Goal: Task Accomplishment & Management: Complete application form

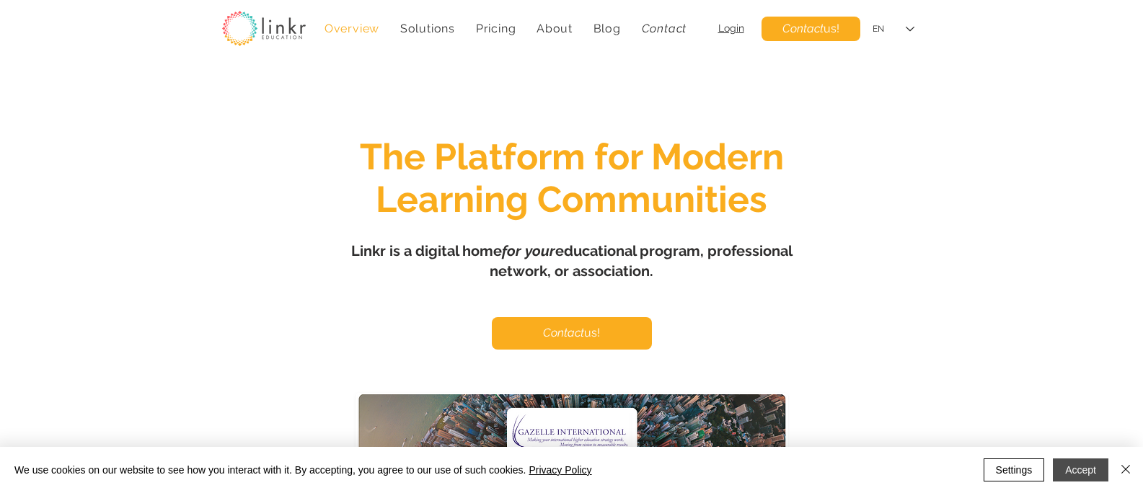
click at [1104, 460] on button "Accept" at bounding box center [1081, 470] width 56 height 23
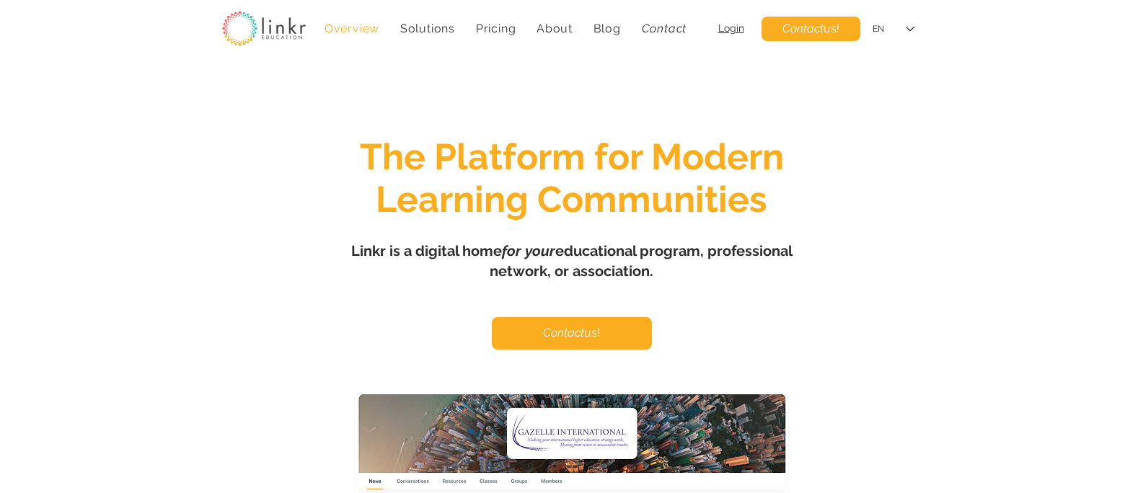
click at [164, 231] on div "main content" at bounding box center [571, 428] width 1143 height 726
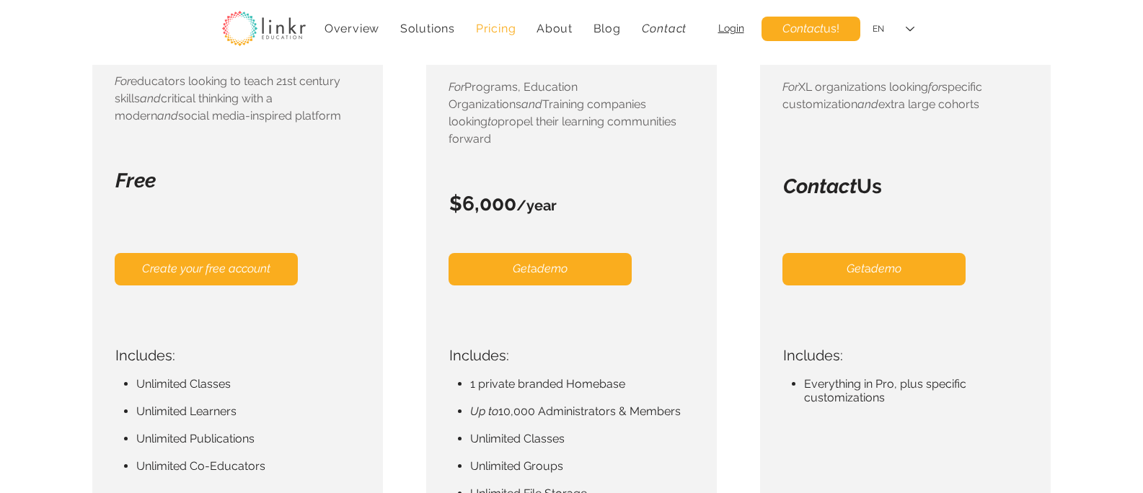
scroll to position [355, 0]
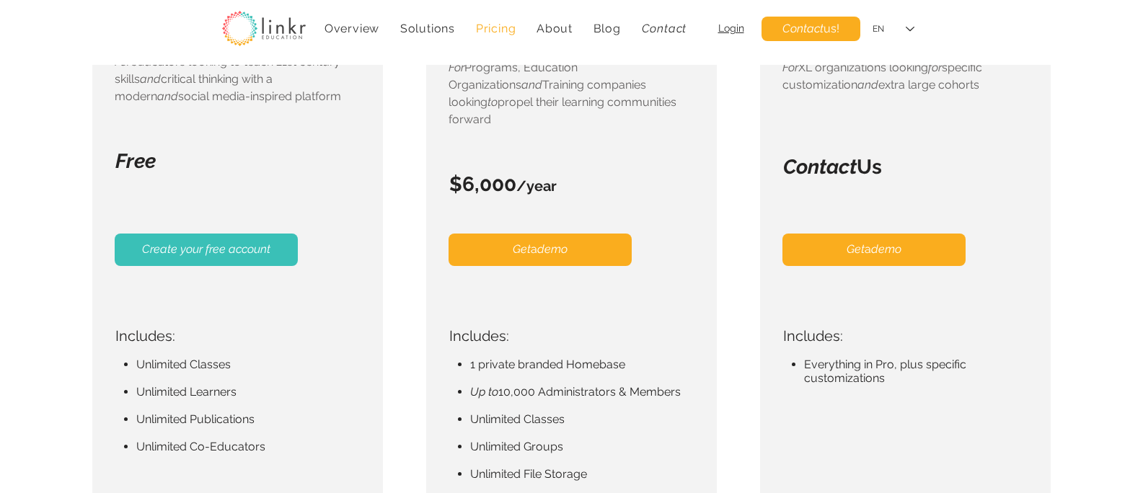
click at [246, 266] on link "Create your free account" at bounding box center [206, 250] width 183 height 32
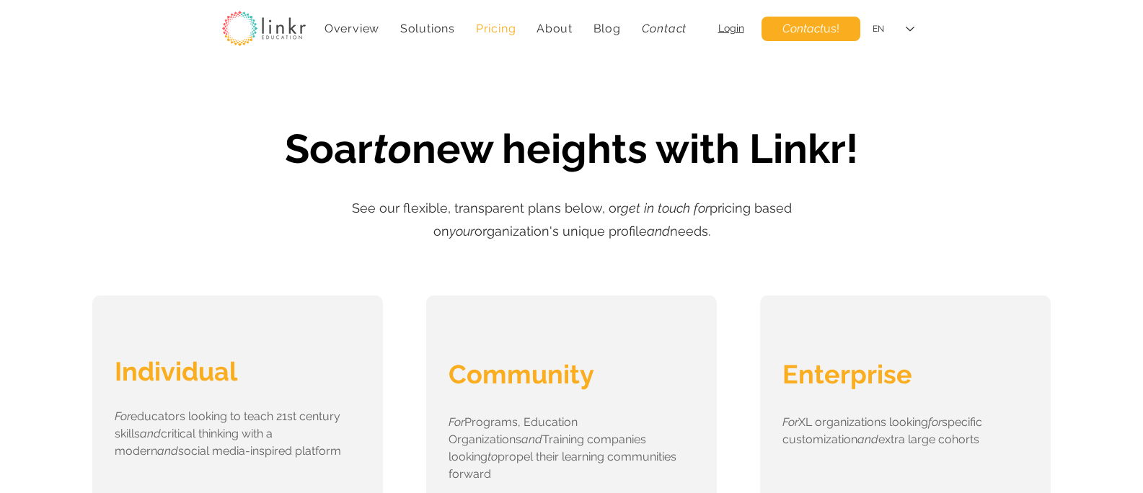
scroll to position [172, 0]
